Goal: Task Accomplishment & Management: Manage account settings

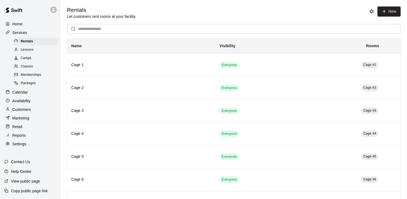
click at [21, 94] on p "Calendar" at bounding box center [20, 91] width 16 height 5
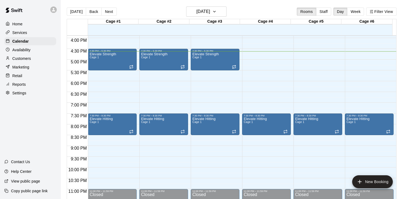
scroll to position [343, 0]
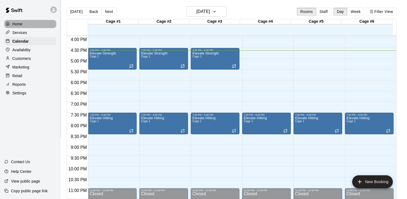
click at [12, 23] on div at bounding box center [9, 24] width 7 height 5
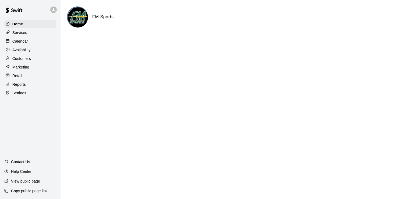
click at [26, 32] on p "Services" at bounding box center [19, 32] width 15 height 5
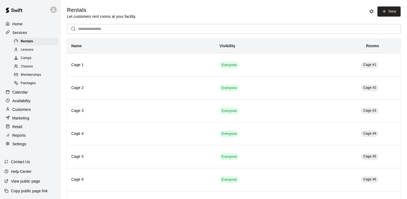
click at [35, 77] on span "Memberships" at bounding box center [31, 74] width 20 height 5
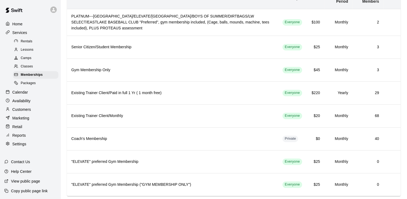
scroll to position [58, 0]
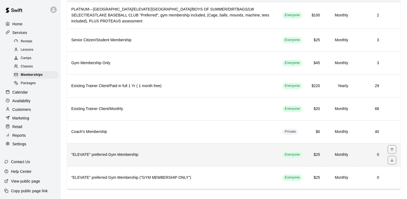
click at [126, 151] on h6 ""ELEVATE" preferred Gym Membership" at bounding box center [172, 154] width 203 height 6
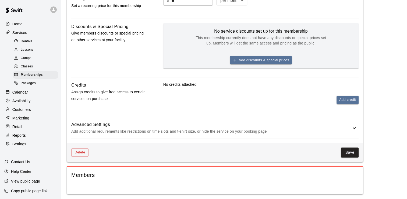
scroll to position [192, 0]
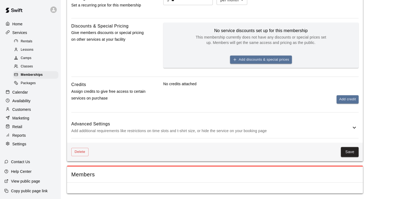
drag, startPoint x: 409, startPoint y: 153, endPoint x: 387, endPoint y: 137, distance: 26.6
click at [387, 137] on main "**********" at bounding box center [234, 3] width 334 height 379
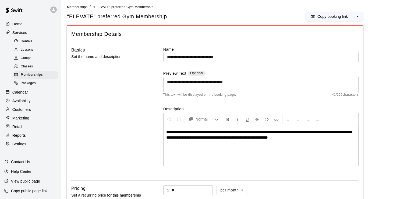
scroll to position [0, 0]
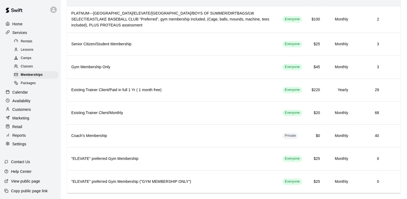
scroll to position [58, 0]
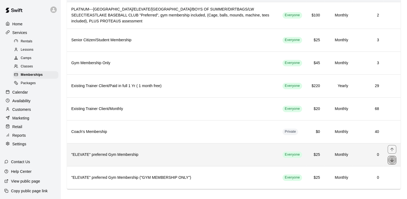
click at [391, 157] on icon "move item down" at bounding box center [391, 159] width 5 height 5
click at [391, 146] on icon "move item up" at bounding box center [391, 148] width 5 height 5
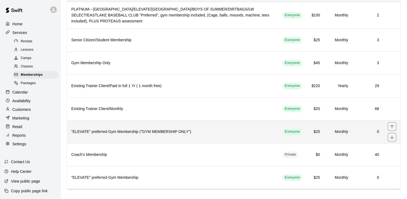
click at [99, 129] on h6 ""ELEVATE" preferred Gym Membership ("GYM MEMBERSHIP ONLY")" at bounding box center [172, 132] width 203 height 6
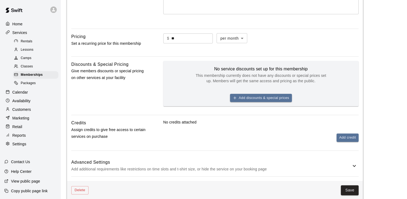
scroll to position [192, 0]
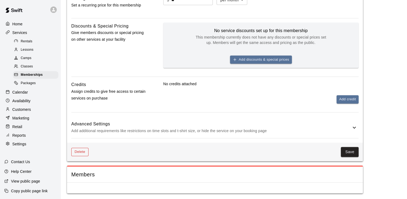
click at [83, 151] on button "Delete" at bounding box center [79, 151] width 17 height 8
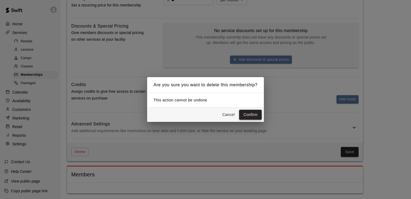
click at [252, 115] on button "Confirm" at bounding box center [250, 114] width 23 height 10
